Goal: Information Seeking & Learning: Learn about a topic

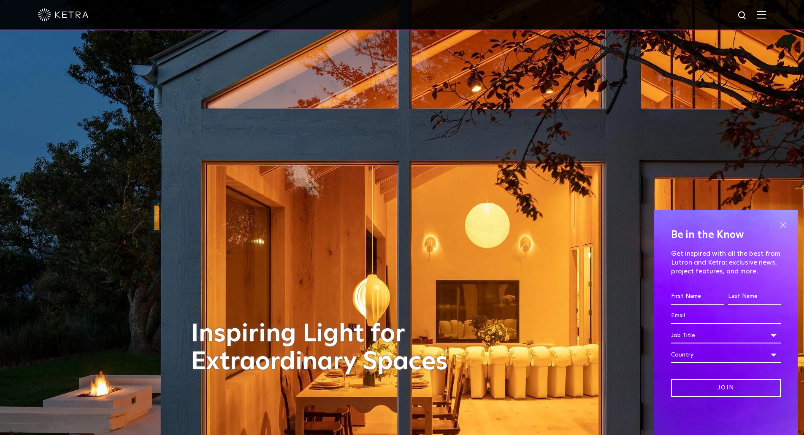
click at [782, 225] on span at bounding box center [783, 225] width 13 height 13
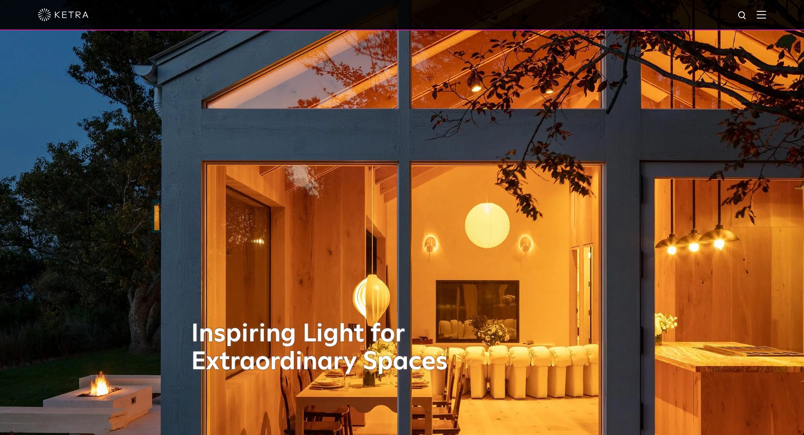
click at [766, 16] on img at bounding box center [761, 15] width 9 height 8
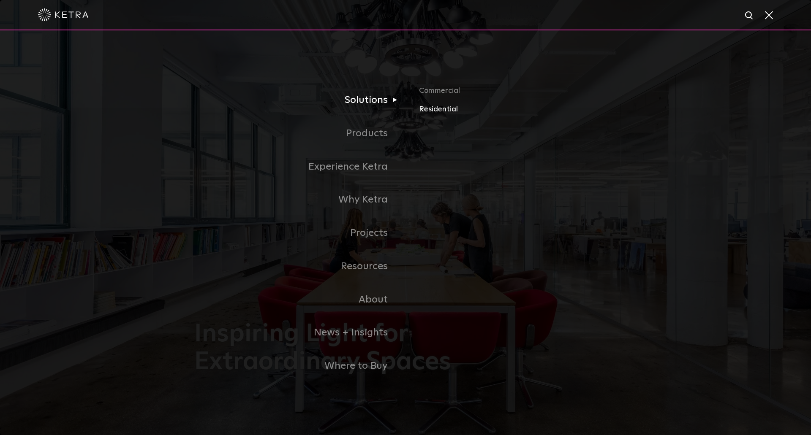
click at [423, 111] on link "Residential" at bounding box center [518, 109] width 198 height 12
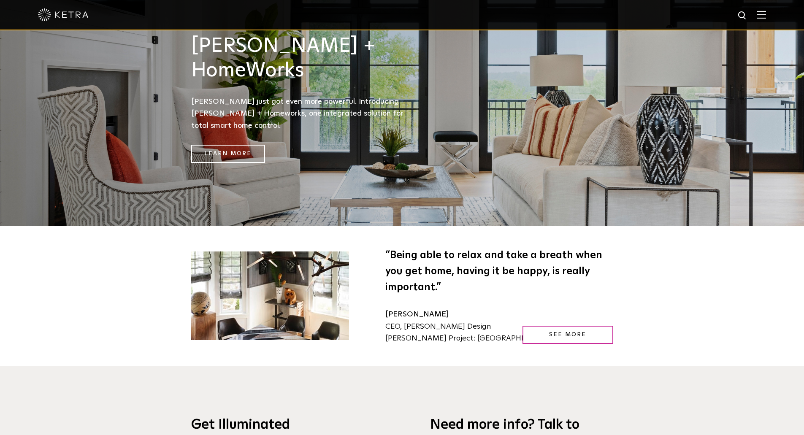
scroll to position [1182, 0]
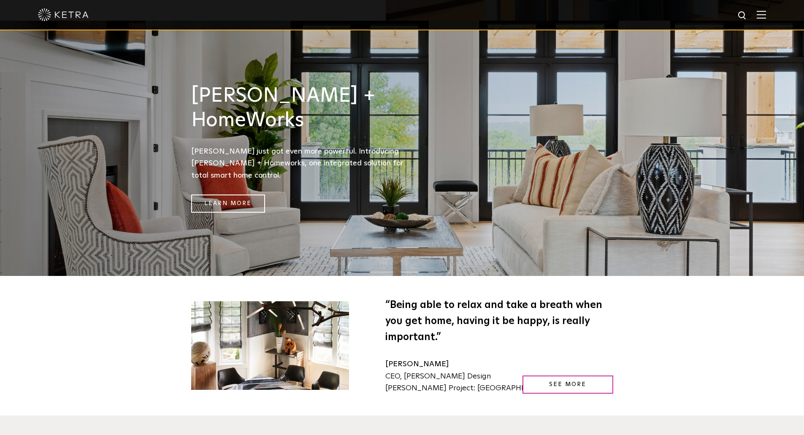
click at [766, 17] on img at bounding box center [761, 15] width 9 height 8
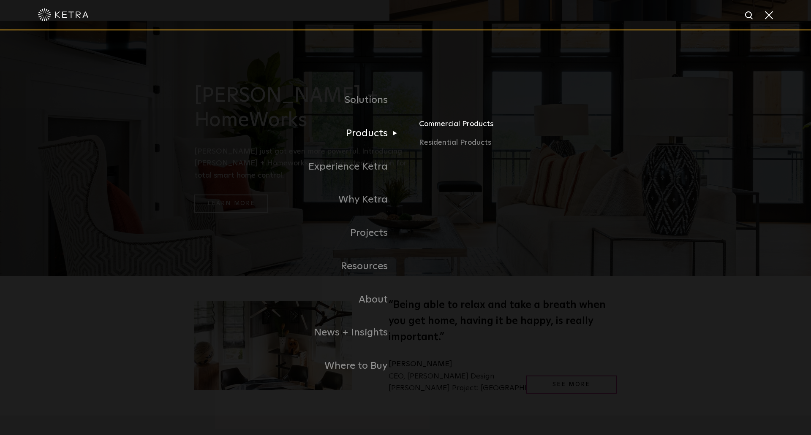
click at [434, 130] on link "Commercial Products" at bounding box center [518, 127] width 198 height 19
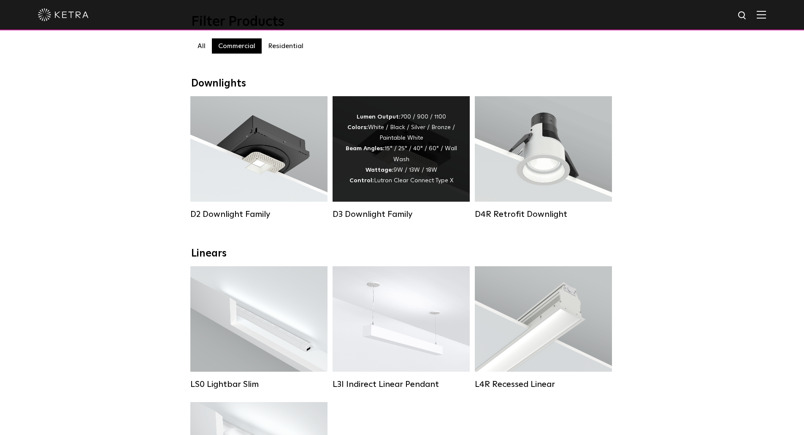
scroll to position [84, 0]
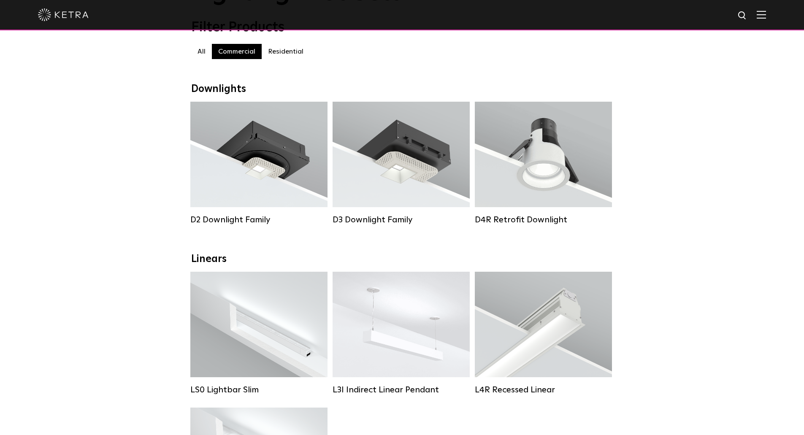
click at [283, 56] on label "Residential" at bounding box center [286, 51] width 48 height 15
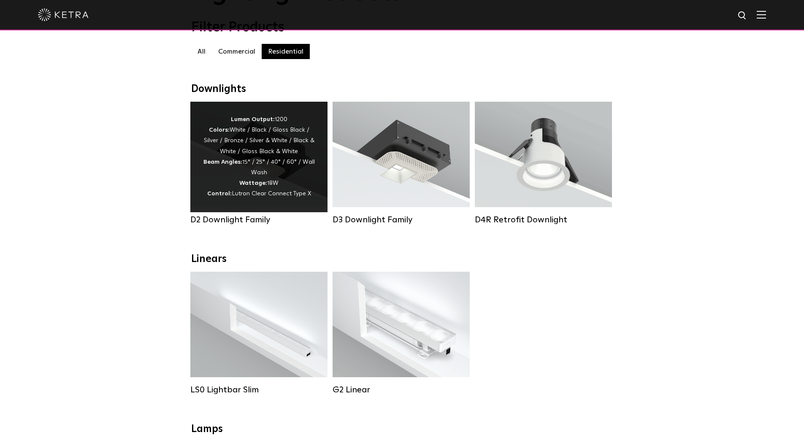
click at [283, 178] on div "Lumen Output: 1200 Colors: White / Black / Gloss Black / Silver / Bronze / Silv…" at bounding box center [259, 156] width 112 height 85
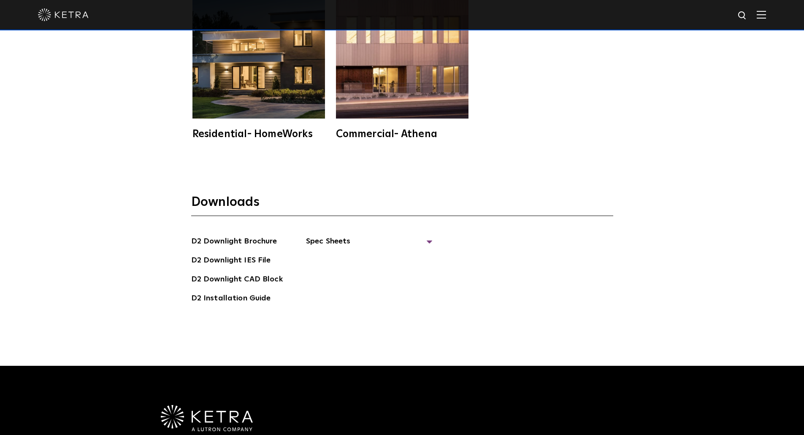
scroll to position [2449, 0]
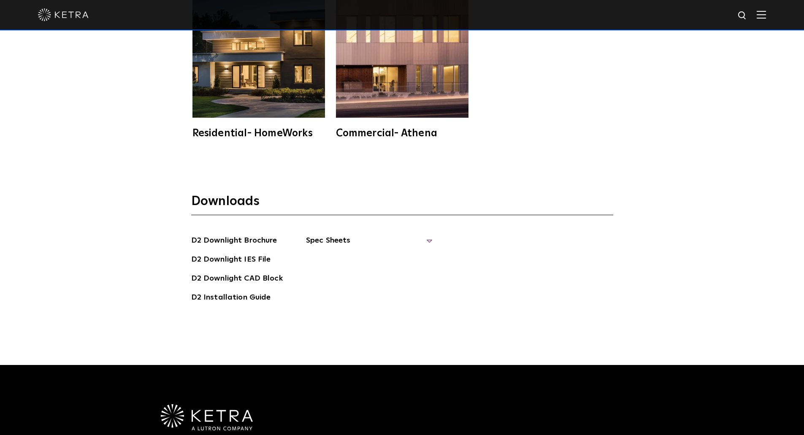
click at [341, 235] on span "Spec Sheets" at bounding box center [369, 244] width 127 height 19
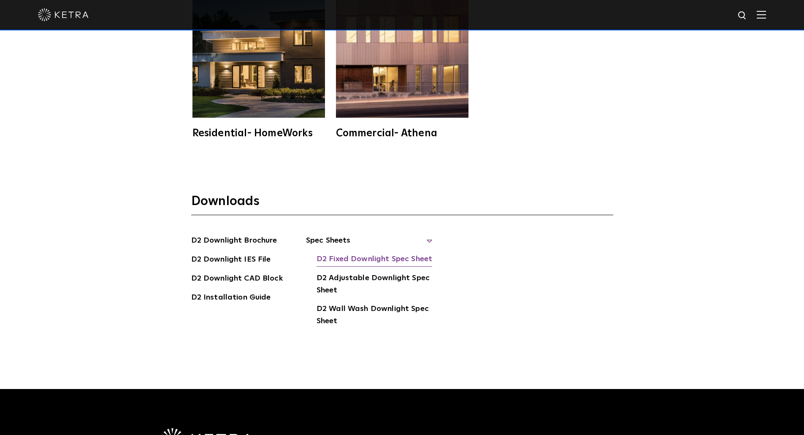
click at [355, 253] on link "D2 Fixed Downlight Spec Sheet" at bounding box center [375, 260] width 116 height 14
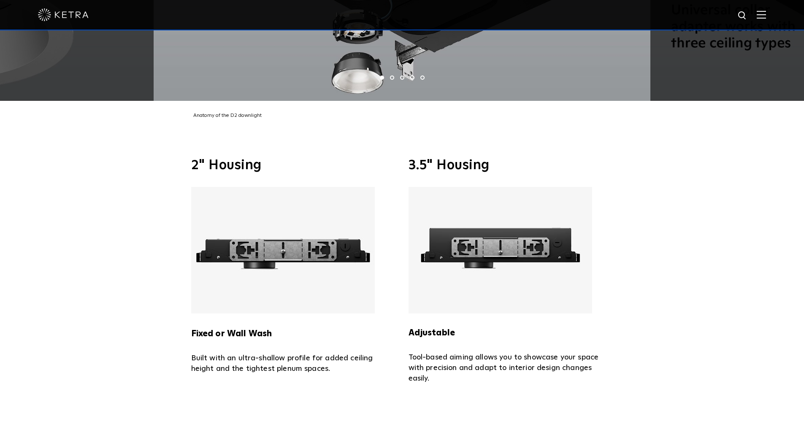
scroll to position [1858, 0]
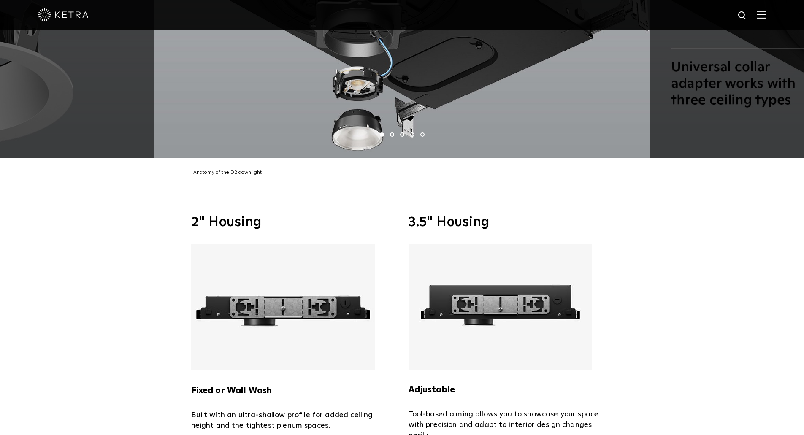
drag, startPoint x: 667, startPoint y: 137, endPoint x: 660, endPoint y: 139, distance: 8.0
